Goal: Task Accomplishment & Management: Manage account settings

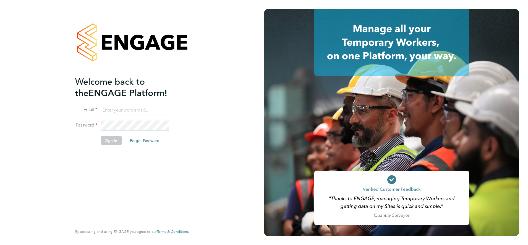
type input "william.bellamy@vistry.co.uk"
drag, startPoint x: 127, startPoint y: 167, endPoint x: 118, endPoint y: 142, distance: 26.7
click at [126, 164] on div "Welcome back to the ENGAGE Platform! Email william.bellamy@vistry.co.uk Passwor…" at bounding box center [129, 150] width 108 height 148
click at [113, 140] on button "Sign In" at bounding box center [111, 140] width 21 height 9
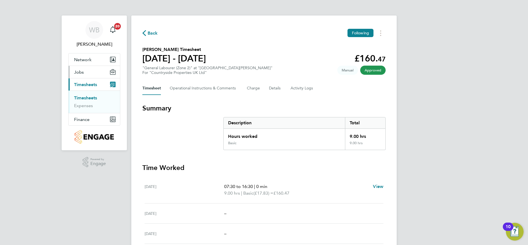
click at [86, 73] on button "Jobs" at bounding box center [94, 72] width 51 height 12
click at [87, 84] on link "Vacancies" at bounding box center [84, 85] width 20 height 5
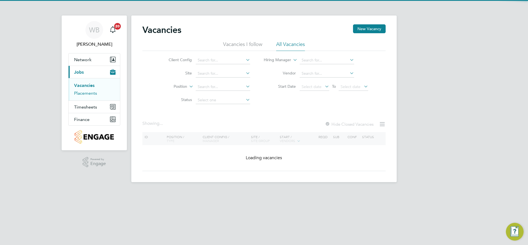
click at [87, 94] on link "Placements" at bounding box center [85, 92] width 23 height 5
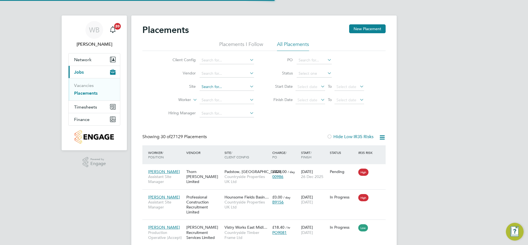
click at [206, 85] on input at bounding box center [226, 87] width 54 height 8
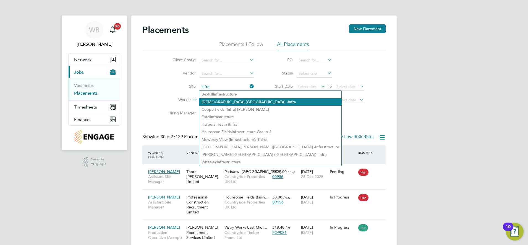
click at [232, 100] on li "Church Crookham - Infra" at bounding box center [270, 101] width 142 height 7
type input "[DEMOGRAPHIC_DATA] [PERSON_NAME][GEOGRAPHIC_DATA]"
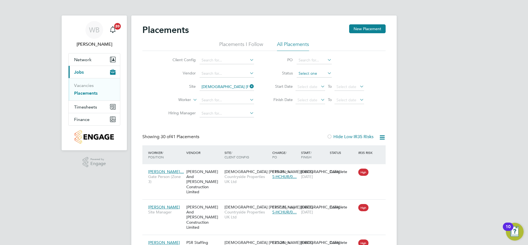
drag, startPoint x: 305, startPoint y: 74, endPoint x: 311, endPoint y: 72, distance: 5.6
click at [306, 74] on input at bounding box center [313, 74] width 35 height 8
click at [309, 80] on li "Active" at bounding box center [314, 80] width 36 height 7
type input "Active"
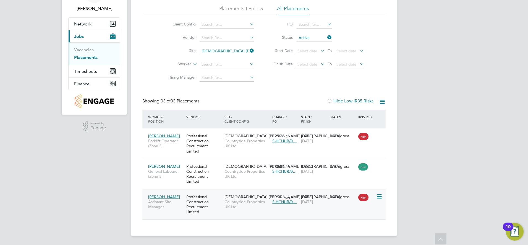
click at [183, 201] on span "Assistant Site Manager" at bounding box center [165, 204] width 35 height 10
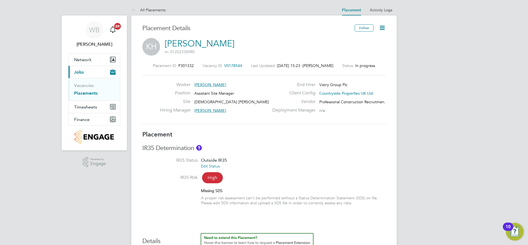
click at [382, 28] on icon at bounding box center [382, 27] width 7 height 7
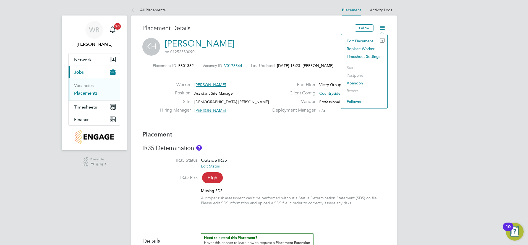
click at [364, 48] on li "Replace Worker" at bounding box center [364, 49] width 41 height 8
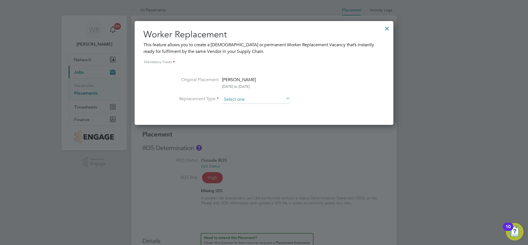
click at [240, 98] on input at bounding box center [256, 99] width 68 height 8
click at [241, 98] on input at bounding box center [256, 99] width 68 height 8
click at [216, 46] on div "This feature allows you to create a [DEMOGRAPHIC_DATA] or permanent Worker Repl…" at bounding box center [263, 47] width 241 height 13
click at [389, 29] on div at bounding box center [387, 27] width 10 height 10
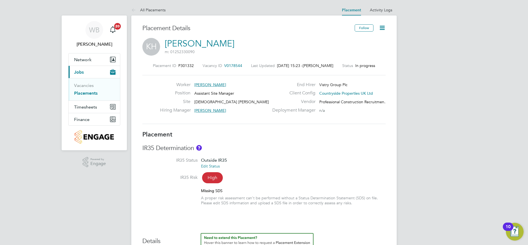
click at [382, 27] on icon at bounding box center [382, 27] width 7 height 7
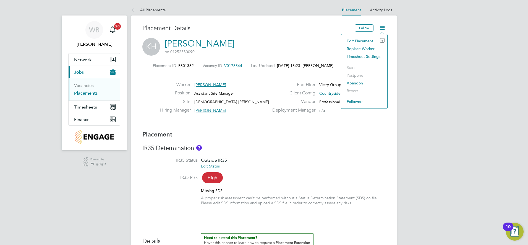
click at [364, 41] on li "Edit Placement e" at bounding box center [364, 41] width 41 height 8
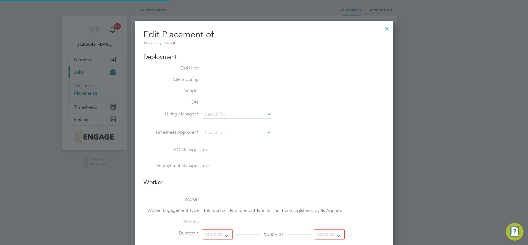
type input "[PERSON_NAME]"
type input "[DATE]"
type input "07:30"
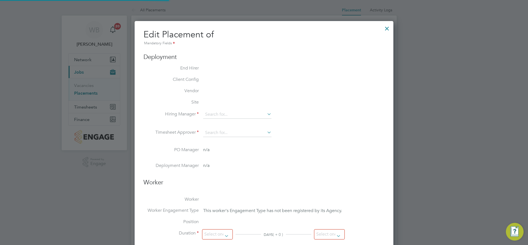
type input "16:30"
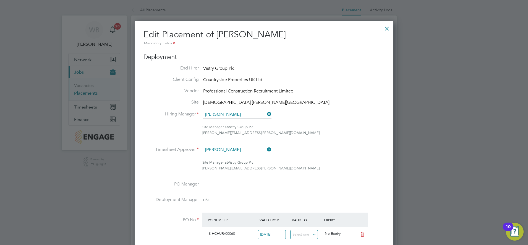
click at [384, 27] on div at bounding box center [387, 27] width 10 height 10
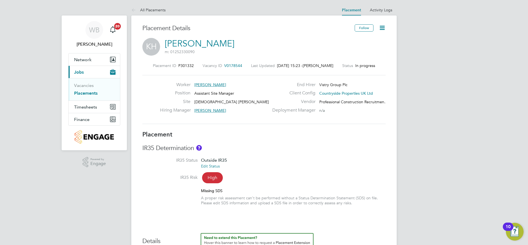
click at [199, 85] on span "[PERSON_NAME]" at bounding box center [210, 84] width 32 height 5
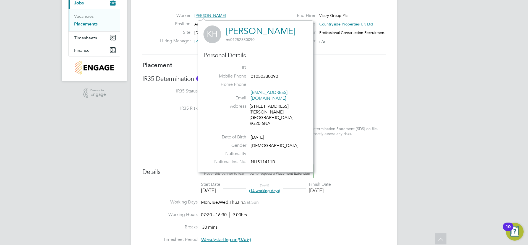
click at [378, 168] on h3 "Details" at bounding box center [263, 170] width 243 height 12
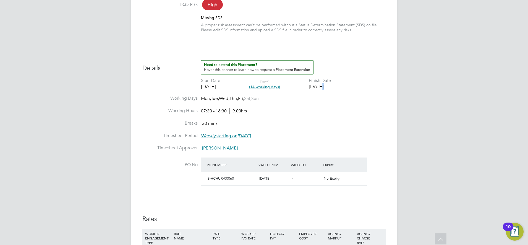
drag, startPoint x: 330, startPoint y: 87, endPoint x: 333, endPoint y: 87, distance: 3.1
click at [331, 87] on div "[DATE]" at bounding box center [320, 86] width 22 height 6
click at [331, 88] on div "[DATE]" at bounding box center [320, 86] width 22 height 6
drag, startPoint x: 318, startPoint y: 86, endPoint x: 338, endPoint y: 94, distance: 21.2
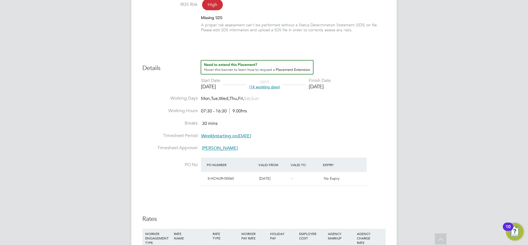
click at [341, 90] on li "Start Date [DATE] DAYS (14 working days) Finish Date [DATE]" at bounding box center [263, 87] width 243 height 18
drag, startPoint x: 338, startPoint y: 94, endPoint x: 322, endPoint y: 111, distance: 23.5
click at [322, 111] on li "Working Hours 07:30 - 16:30 9.00hrs" at bounding box center [263, 114] width 243 height 12
drag, startPoint x: 207, startPoint y: 177, endPoint x: 234, endPoint y: 178, distance: 26.8
click at [234, 178] on div "S-HCHUR/00060" at bounding box center [231, 178] width 52 height 9
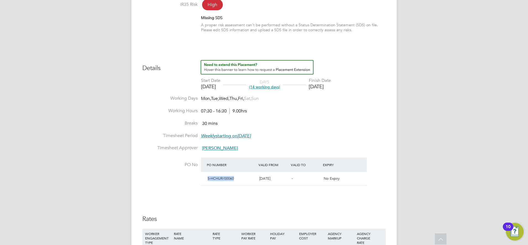
copy span "S-HCHUR/00060"
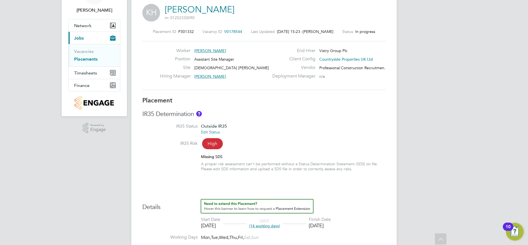
click at [340, 123] on div "IR35 Determination IR35 Status Outside IR35 Edit Status IR35 Risk High Missing …" at bounding box center [263, 143] width 243 height 67
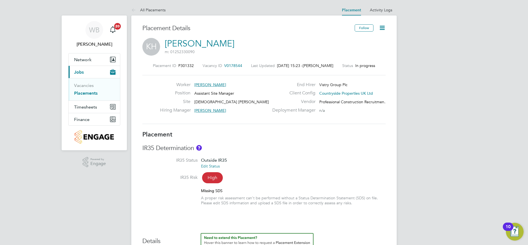
click at [385, 28] on icon at bounding box center [382, 27] width 7 height 7
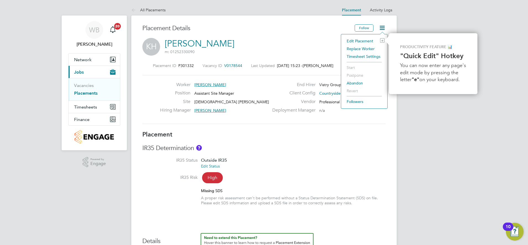
click at [348, 169] on li "IR35 Status Outside IR35 Edit Status" at bounding box center [263, 165] width 243 height 17
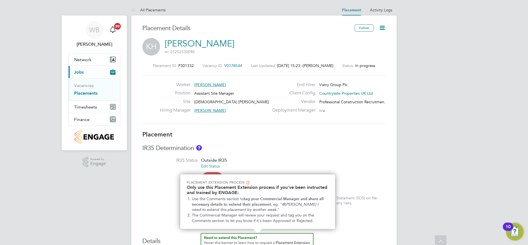
scroll to position [3, 0]
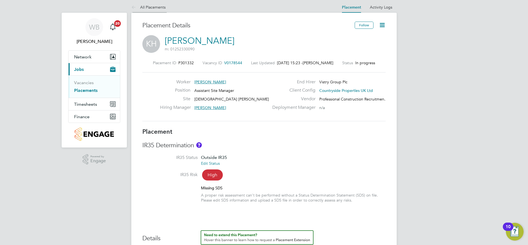
click at [151, 8] on link "All Placements" at bounding box center [148, 7] width 34 height 5
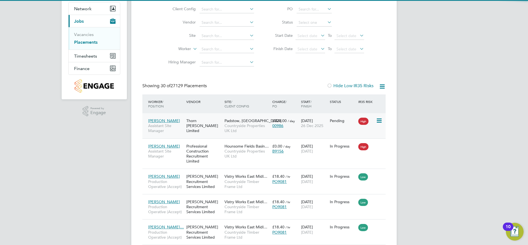
scroll to position [3, 3]
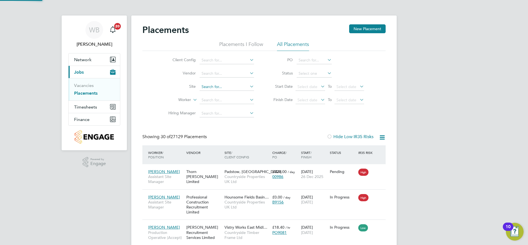
click at [213, 85] on input at bounding box center [226, 87] width 54 height 8
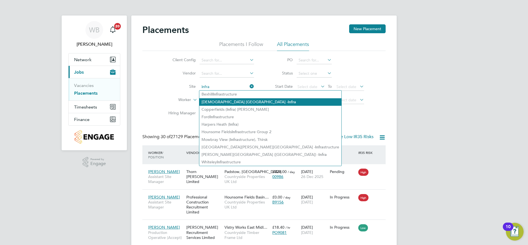
click at [288, 101] on b "Infra" at bounding box center [292, 101] width 8 height 5
type input "[DEMOGRAPHIC_DATA] [PERSON_NAME][GEOGRAPHIC_DATA]"
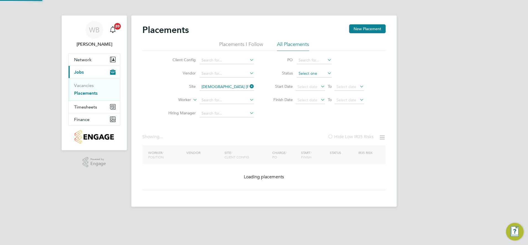
click at [304, 73] on input at bounding box center [313, 74] width 35 height 8
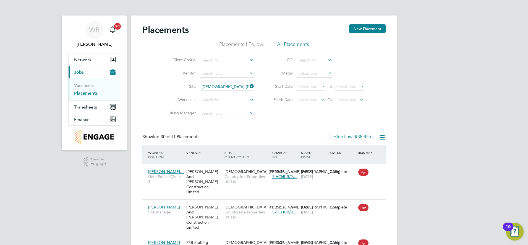
click at [312, 82] on li "Active" at bounding box center [314, 80] width 36 height 7
type input "Active"
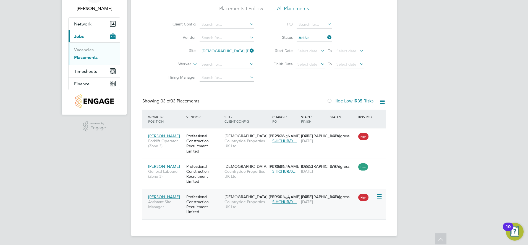
click at [379, 196] on icon at bounding box center [379, 196] width 6 height 7
click at [364, 220] on li "Replace Worker" at bounding box center [361, 220] width 39 height 8
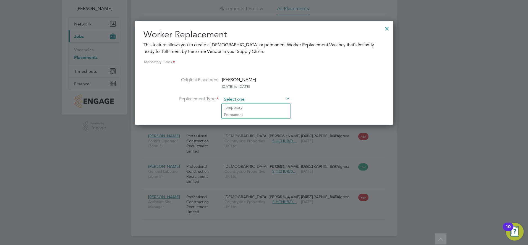
click at [247, 99] on input at bounding box center [256, 99] width 68 height 8
click at [213, 50] on div "This feature allows you to create a [DEMOGRAPHIC_DATA] or permanent Worker Repl…" at bounding box center [263, 47] width 241 height 13
click at [255, 97] on input at bounding box center [256, 99] width 68 height 8
click at [254, 106] on li "Temporary" at bounding box center [256, 107] width 69 height 7
type input "Temporary"
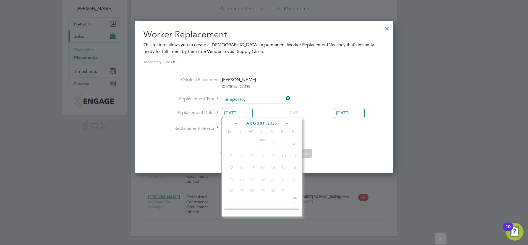
click at [241, 112] on input "[DATE]" at bounding box center [237, 113] width 31 height 10
click at [285, 122] on icon at bounding box center [286, 123] width 5 height 6
click at [230, 143] on span "[DATE]" at bounding box center [231, 138] width 10 height 10
type input "[DATE]"
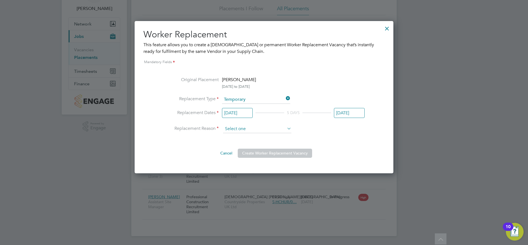
click at [264, 127] on input at bounding box center [257, 129] width 68 height 8
click at [241, 150] on li "Vacant Role" at bounding box center [257, 151] width 69 height 7
type input "Vacant Role"
click at [342, 114] on input "[DATE]" at bounding box center [349, 113] width 31 height 10
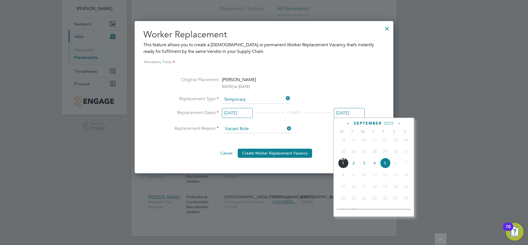
click at [383, 168] on span "5" at bounding box center [385, 162] width 10 height 10
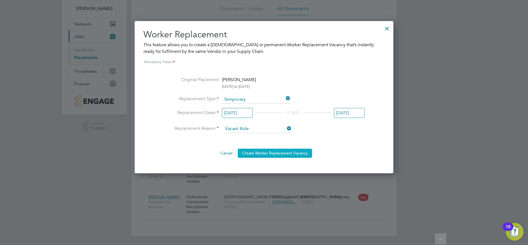
click at [259, 154] on button "Create Worker Replacement Vacancy" at bounding box center [275, 152] width 74 height 9
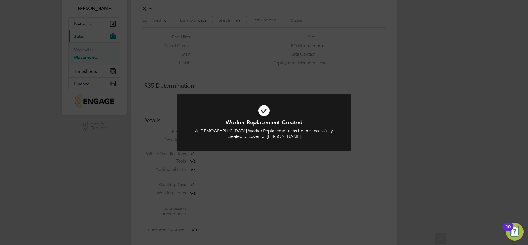
click at [268, 133] on div "A [DEMOGRAPHIC_DATA] Worker Replacement has been successfully created to cover …" at bounding box center [264, 134] width 144 height 12
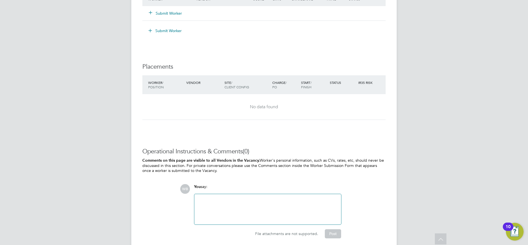
click at [242, 209] on div at bounding box center [268, 209] width 140 height 24
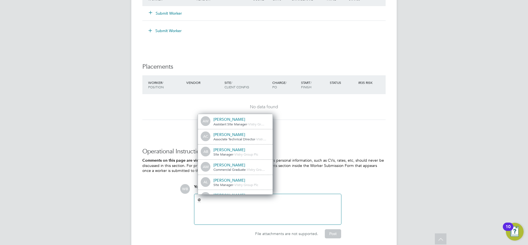
click at [256, 203] on div at bounding box center [268, 209] width 140 height 24
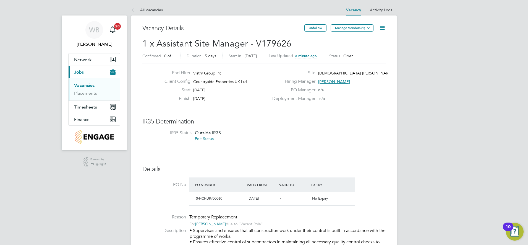
click at [381, 27] on icon at bounding box center [382, 27] width 7 height 7
click at [356, 30] on button "Manage Vendors (1)" at bounding box center [351, 27] width 43 height 7
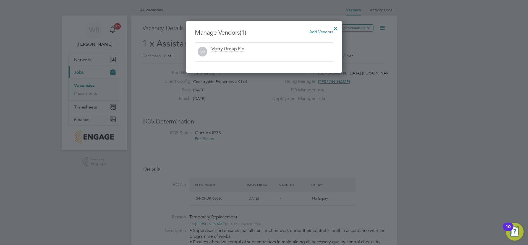
click at [317, 33] on span "Add Vendors" at bounding box center [321, 31] width 24 height 5
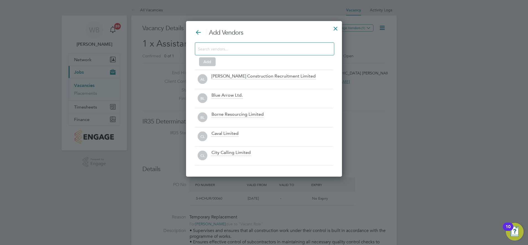
click at [220, 51] on input at bounding box center [260, 48] width 124 height 7
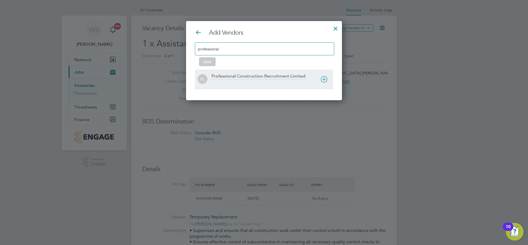
type input "professional"
click at [230, 73] on div "Professional Construction Recruitment Limited" at bounding box center [258, 76] width 94 height 6
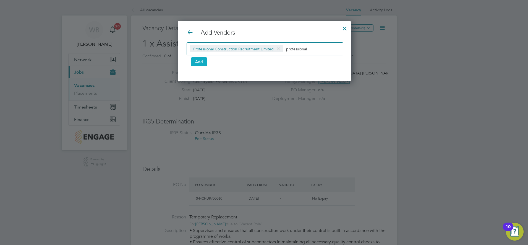
click at [199, 61] on button "Add" at bounding box center [199, 61] width 17 height 9
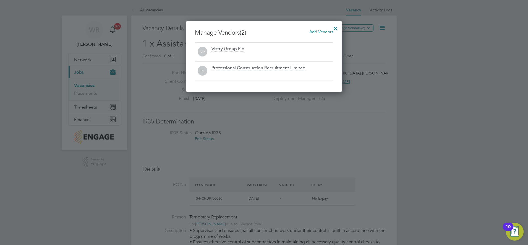
click at [336, 25] on div at bounding box center [335, 27] width 10 height 10
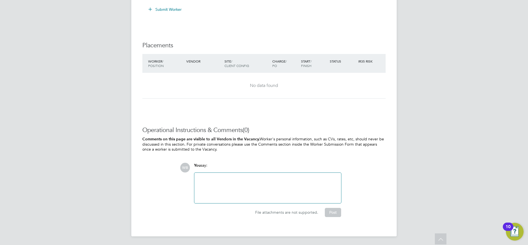
click at [209, 180] on div at bounding box center [268, 188] width 140 height 24
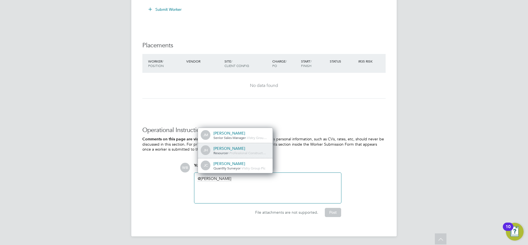
click at [238, 154] on div "Resourcer - Professional Construct…" at bounding box center [240, 153] width 55 height 4
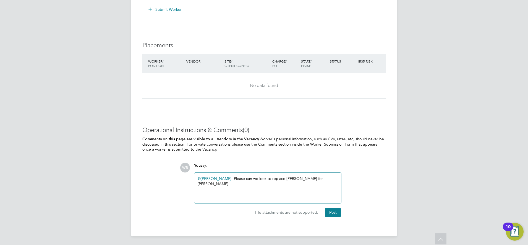
click at [286, 179] on div "@[PERSON_NAME] ​ - Please can we look to replace [PERSON_NAME] for [PERSON_NAME]" at bounding box center [268, 188] width 140 height 24
click at [332, 176] on div "@[PERSON_NAME] ​ - Please can we look to replace [PERSON_NAME] for [PERSON_NAME]" at bounding box center [268, 188] width 140 height 24
click at [280, 177] on div "@[PERSON_NAME] ​ - Please can we look to replace [PERSON_NAME] for [PERSON_NAME…" at bounding box center [268, 188] width 140 height 24
click at [296, 183] on div "@[PERSON_NAME] ​ - Please can we look to replace [PERSON_NAME] for [PERSON_NAME…" at bounding box center [268, 188] width 140 height 24
click at [265, 188] on div "@[PERSON_NAME] ​ - Please can we look to replace [PERSON_NAME] for [PERSON_NAME…" at bounding box center [268, 188] width 140 height 24
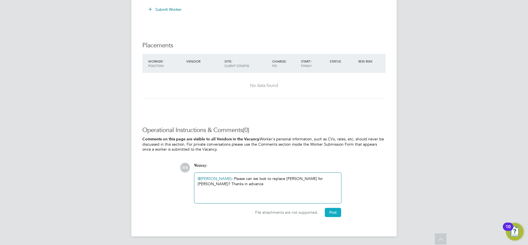
click at [335, 209] on button "Post" at bounding box center [333, 211] width 16 height 9
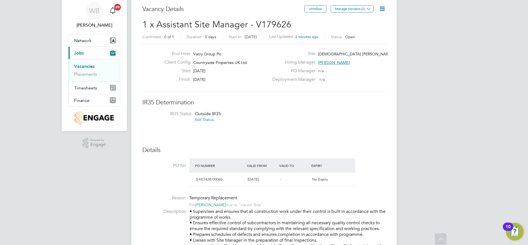
scroll to position [7, 0]
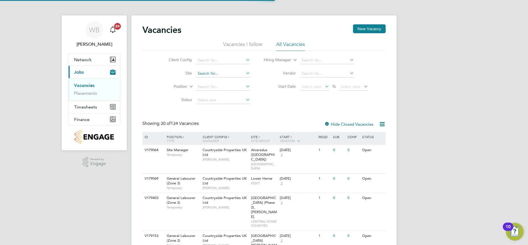
click at [216, 71] on input at bounding box center [223, 74] width 54 height 8
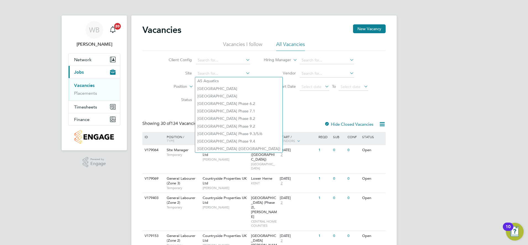
click at [172, 72] on label "Site" at bounding box center [176, 72] width 32 height 5
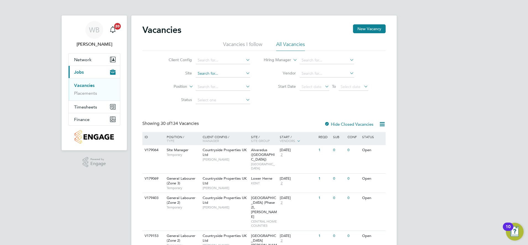
click at [200, 73] on input at bounding box center [223, 74] width 54 height 8
click at [246, 88] on li "Church Crookham - Infra" at bounding box center [266, 88] width 142 height 7
type input "[DEMOGRAPHIC_DATA] [PERSON_NAME][GEOGRAPHIC_DATA]"
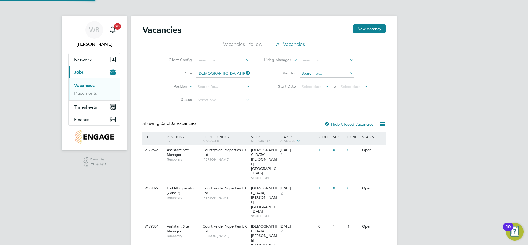
click at [338, 75] on input at bounding box center [327, 74] width 54 height 8
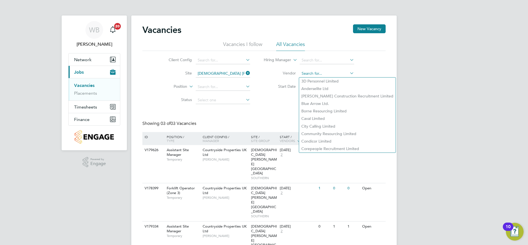
click at [317, 73] on input at bounding box center [327, 74] width 54 height 8
click at [273, 80] on li "Vendor" at bounding box center [316, 73] width 118 height 13
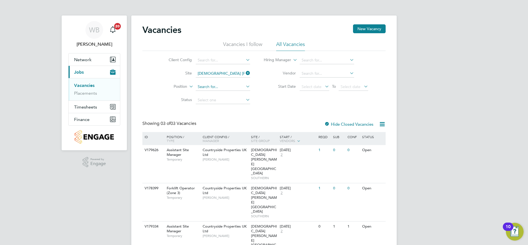
click at [202, 84] on input at bounding box center [223, 87] width 54 height 8
click at [207, 84] on input at bounding box center [223, 87] width 54 height 8
click at [161, 101] on label "Status" at bounding box center [176, 99] width 32 height 5
click at [82, 93] on link "Placements" at bounding box center [85, 92] width 23 height 5
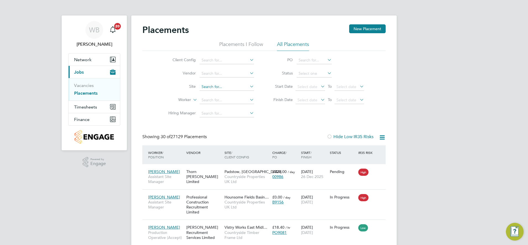
click at [234, 85] on input at bounding box center [226, 87] width 54 height 8
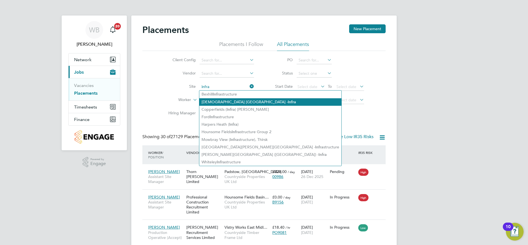
click at [288, 99] on b "Infra" at bounding box center [292, 101] width 8 height 5
type input "[DEMOGRAPHIC_DATA] [PERSON_NAME][GEOGRAPHIC_DATA]"
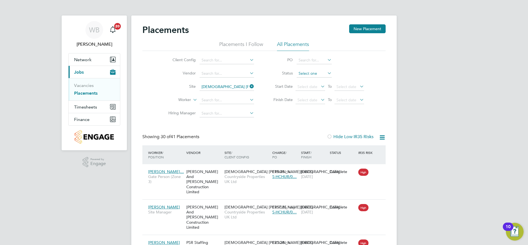
click at [313, 72] on input at bounding box center [313, 74] width 35 height 8
click at [309, 81] on li "Active" at bounding box center [314, 80] width 36 height 7
type input "Active"
